Goal: Task Accomplishment & Management: Use online tool/utility

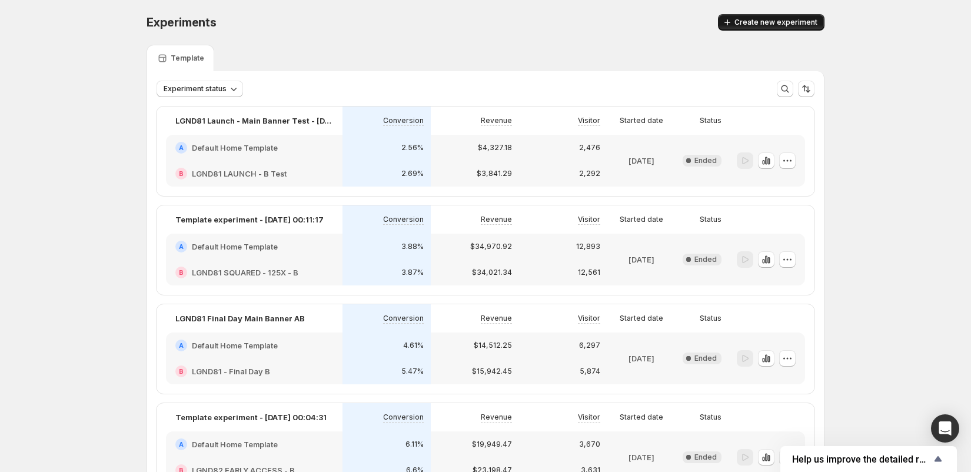
click at [761, 22] on span "Create new experiment" at bounding box center [775, 22] width 83 height 9
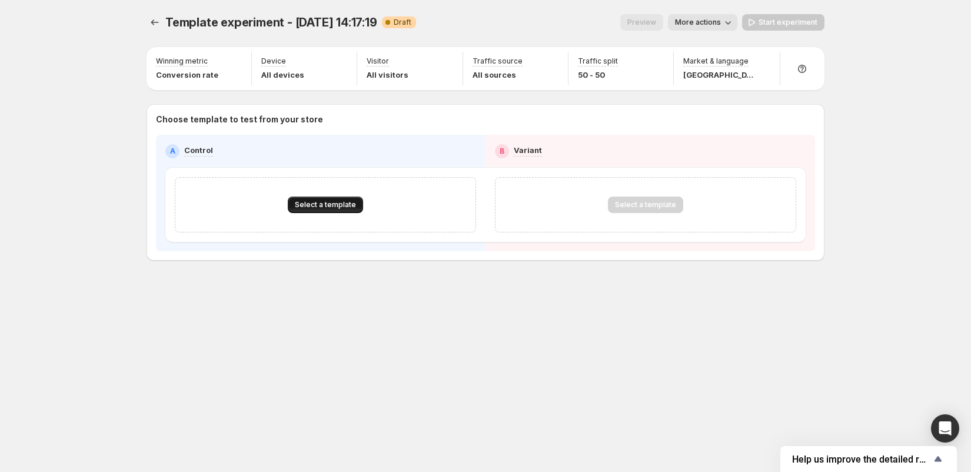
click at [335, 197] on button "Select a template" at bounding box center [325, 204] width 75 height 16
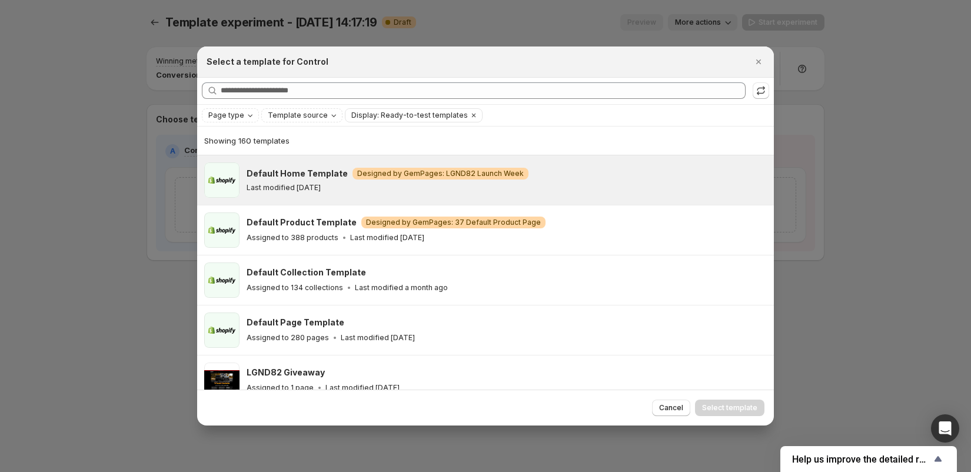
click at [331, 186] on div "Last modified [DATE]" at bounding box center [504, 187] width 516 height 9
click at [723, 410] on span "Select template" at bounding box center [729, 407] width 55 height 9
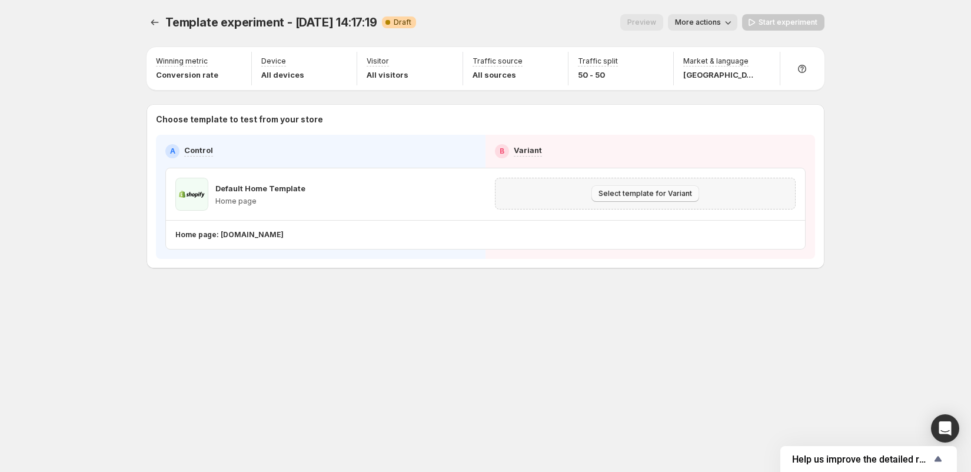
click at [648, 198] on button "Select template for Variant" at bounding box center [645, 193] width 108 height 16
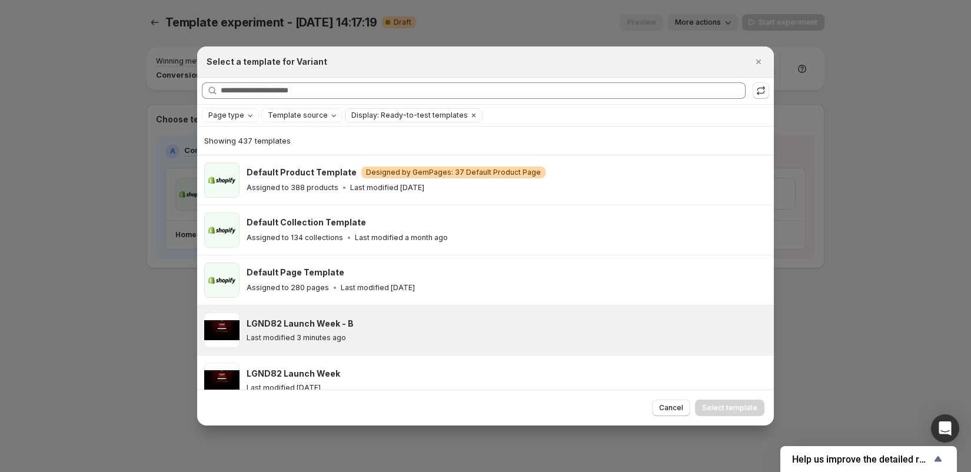
click at [410, 319] on div "LGND82 Launch Week - B" at bounding box center [504, 324] width 516 height 12
click at [718, 409] on span "Select template" at bounding box center [729, 407] width 55 height 9
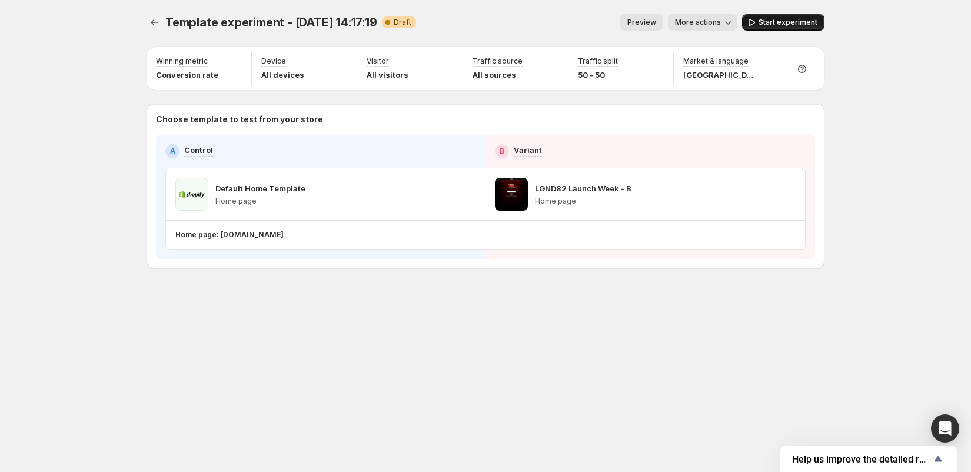
click at [801, 16] on button "Start experiment" at bounding box center [783, 22] width 82 height 16
